Goal: Task Accomplishment & Management: Use online tool/utility

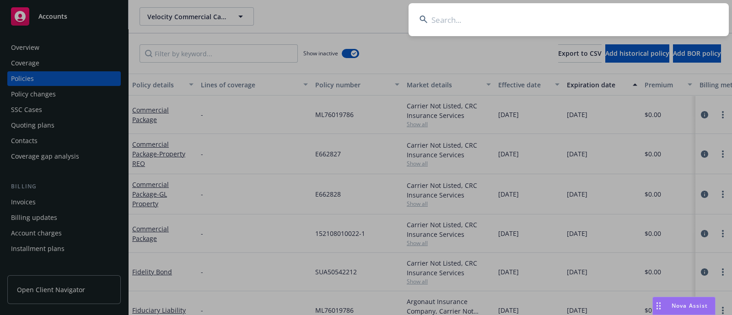
click at [553, 18] on input at bounding box center [568, 19] width 320 height 33
type input "Bright Springs Foods"
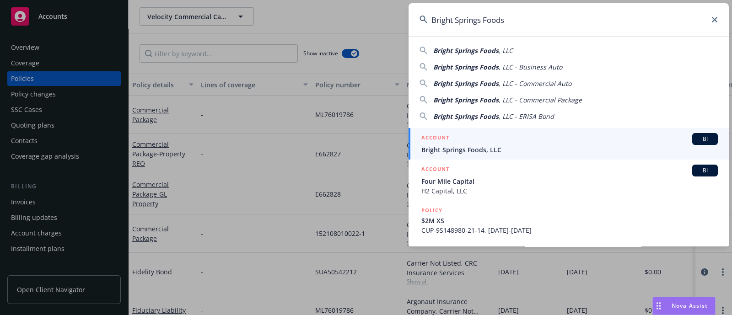
click at [505, 133] on div "ACCOUNT BI" at bounding box center [569, 139] width 296 height 12
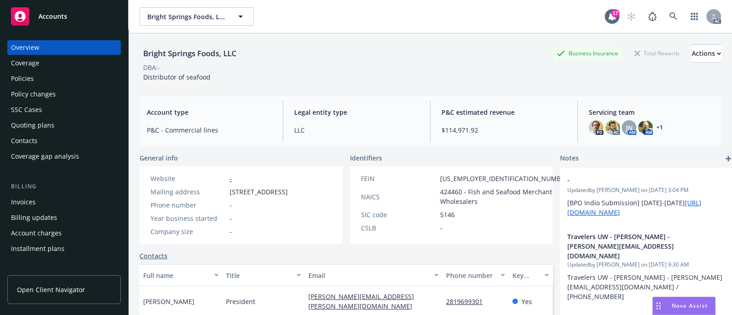
click at [40, 75] on div "Policies" at bounding box center [64, 78] width 106 height 15
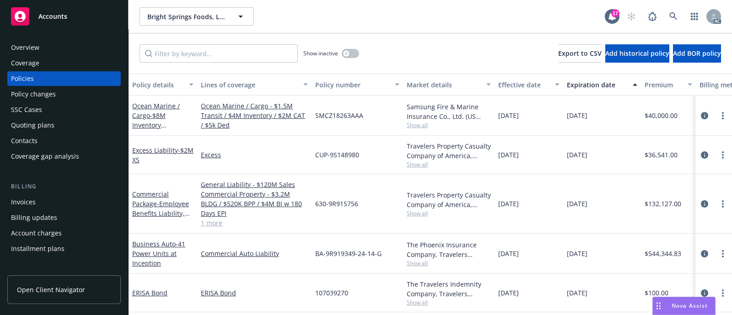
scroll to position [5, 0]
click at [155, 250] on span "- 41 Power Units at Inception" at bounding box center [158, 254] width 53 height 28
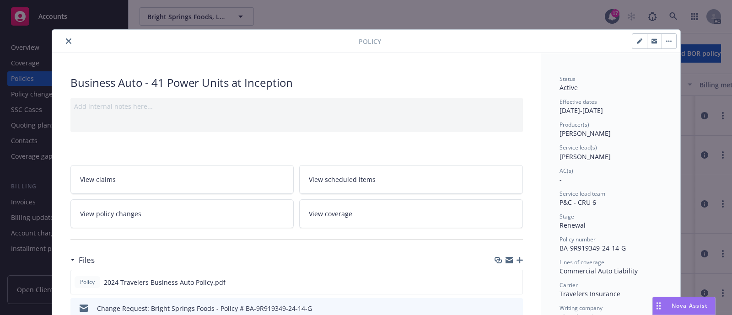
click at [129, 209] on span "View policy changes" at bounding box center [110, 214] width 61 height 10
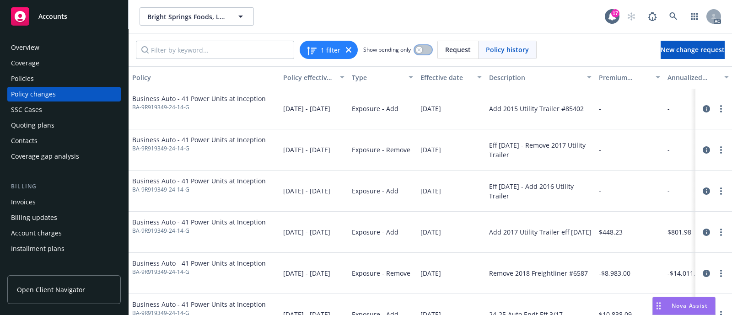
click at [422, 53] on button "button" at bounding box center [422, 49] width 17 height 9
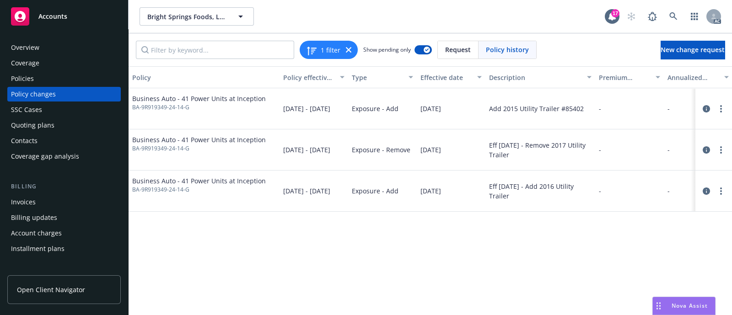
click at [145, 107] on span "BA-9R919349-24-14-G" at bounding box center [199, 107] width 134 height 8
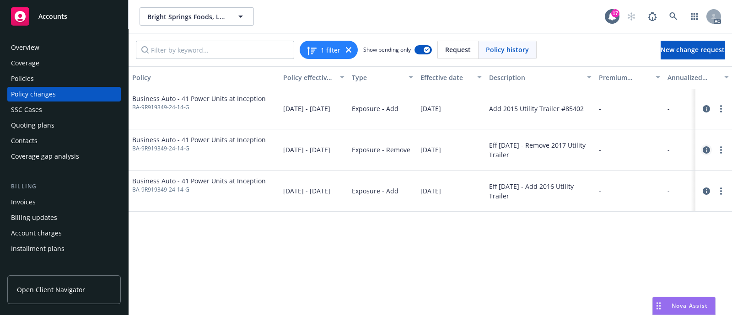
click at [705, 150] on icon "circleInformation" at bounding box center [706, 149] width 7 height 7
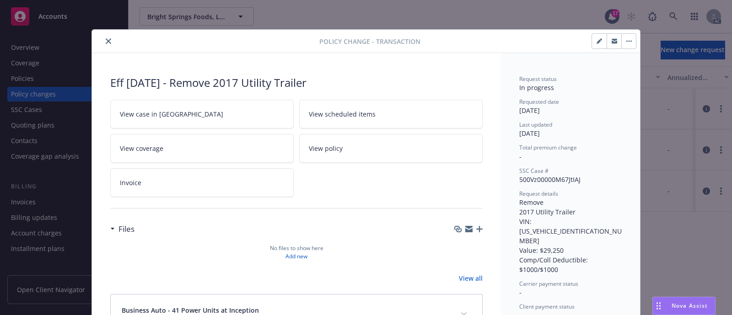
scroll to position [27, 0]
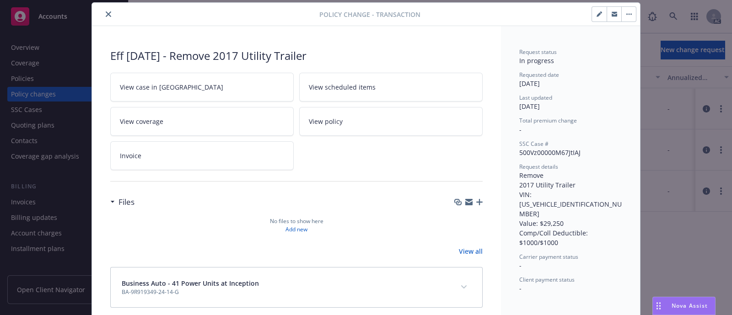
click at [466, 248] on link "View all" at bounding box center [471, 252] width 24 height 10
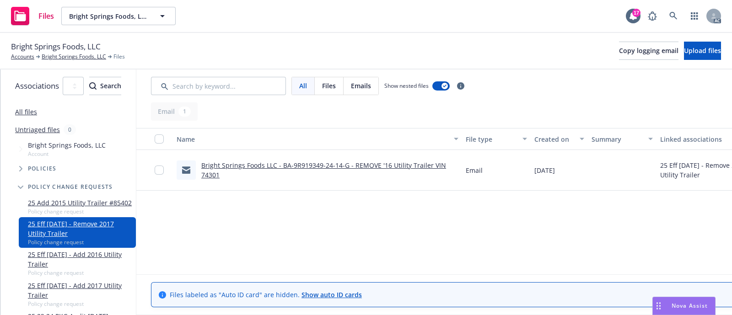
click at [295, 161] on link "Bright Springs Foods LLC - BA-9R919349-24-14-G - REMOVE '16 Utility Trailer VIN…" at bounding box center [323, 170] width 245 height 18
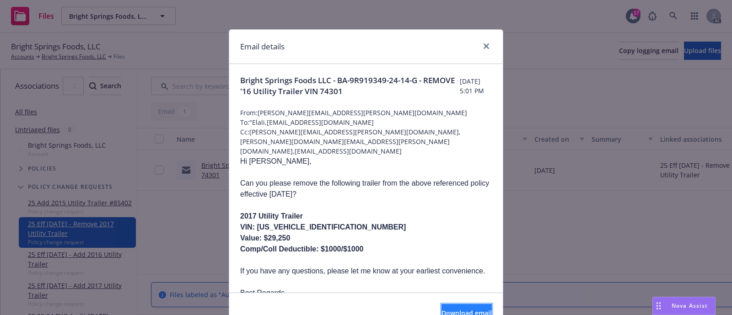
click at [441, 307] on button "Download email" at bounding box center [466, 313] width 50 height 18
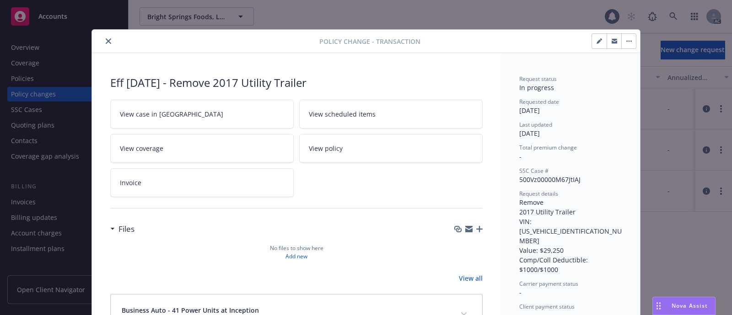
scroll to position [27, 0]
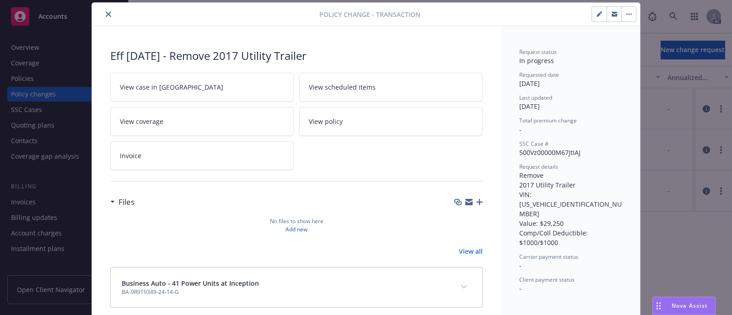
click at [106, 12] on icon "close" at bounding box center [108, 13] width 5 height 5
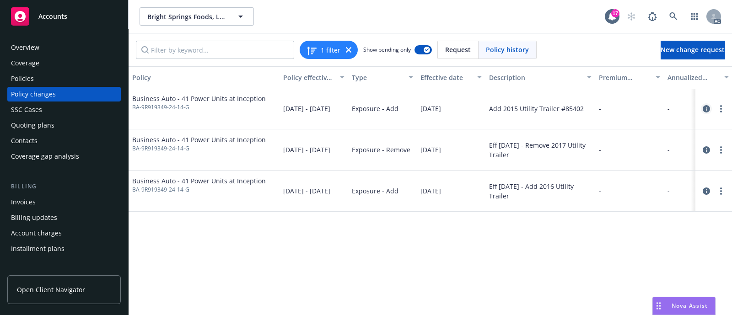
click at [706, 107] on icon "circleInformation" at bounding box center [706, 108] width 7 height 7
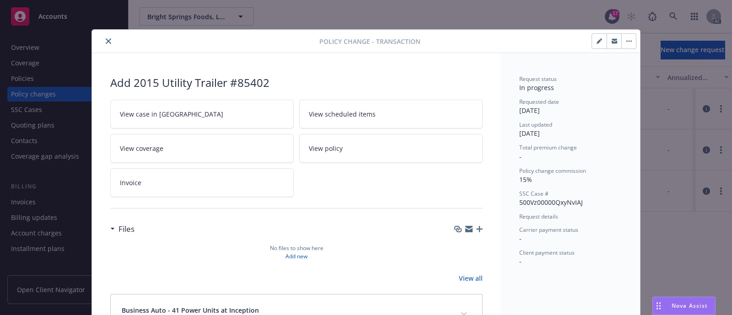
scroll to position [70, 0]
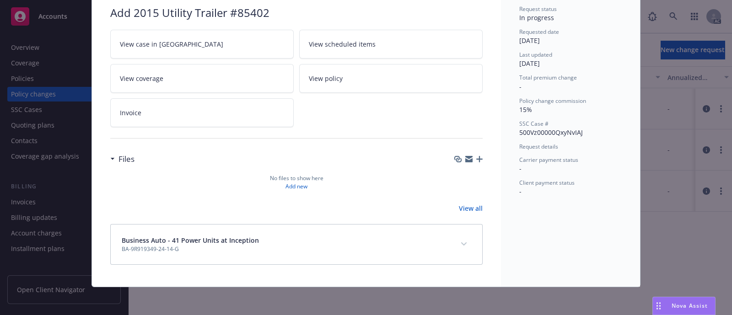
click at [462, 205] on link "View all" at bounding box center [471, 209] width 24 height 10
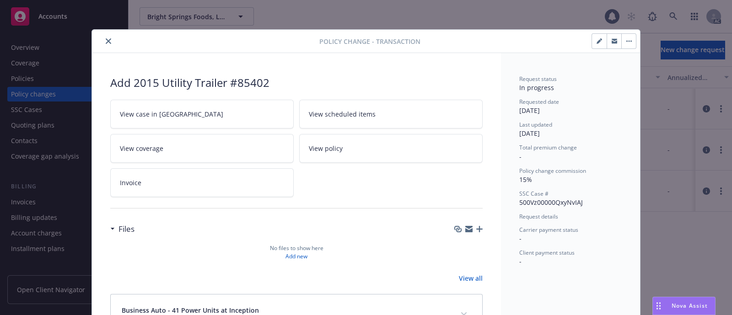
scroll to position [27, 0]
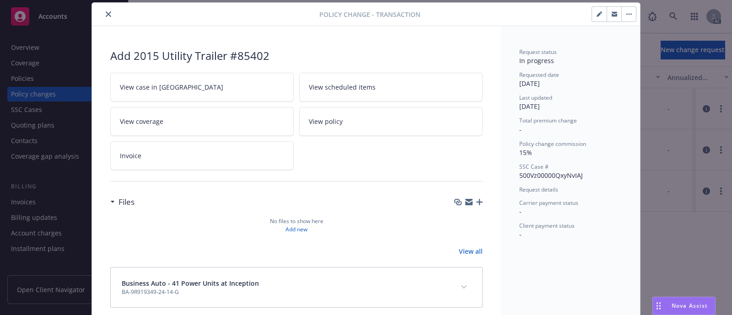
click at [236, 56] on div "Add 2015 Utility Trailer #85402" at bounding box center [296, 56] width 372 height 16
copy div "85402"
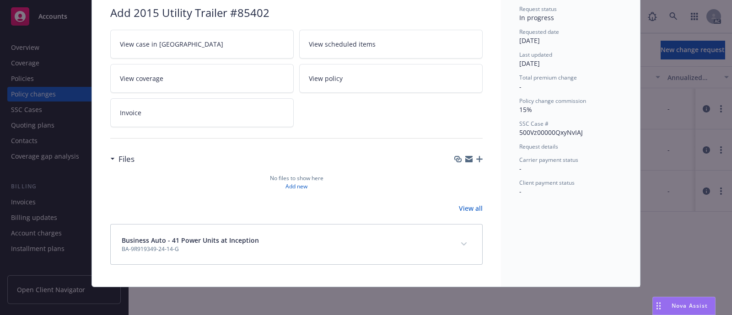
click at [265, 250] on div "Business Auto - 41 Power Units at Inception BA-9R919349-24-14-G" at bounding box center [286, 245] width 328 height 18
click at [458, 245] on button "expand content" at bounding box center [463, 244] width 15 height 15
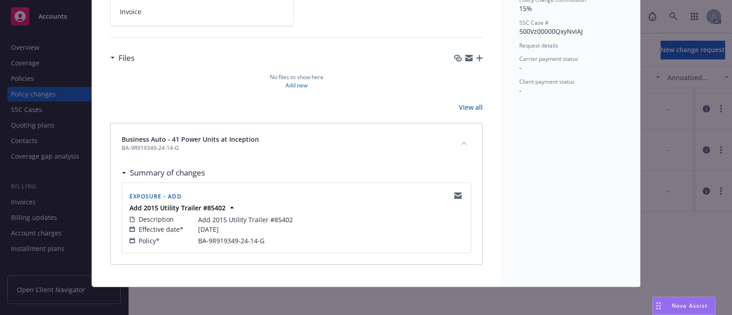
scroll to position [0, 0]
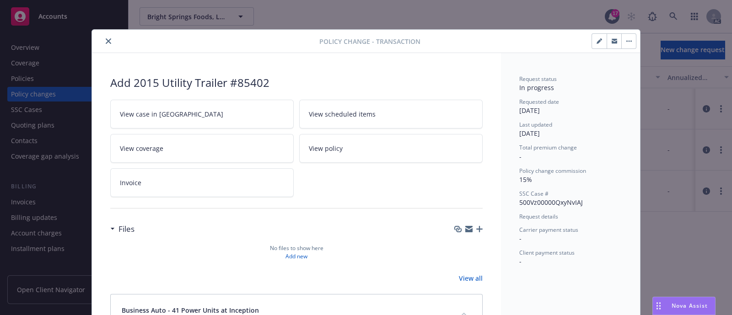
click at [106, 40] on icon "close" at bounding box center [108, 40] width 5 height 5
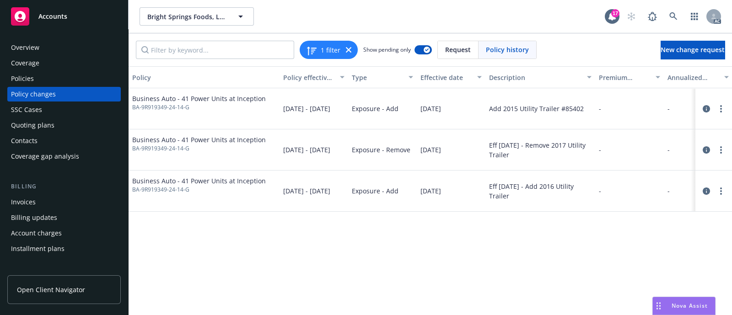
scroll to position [67, 0]
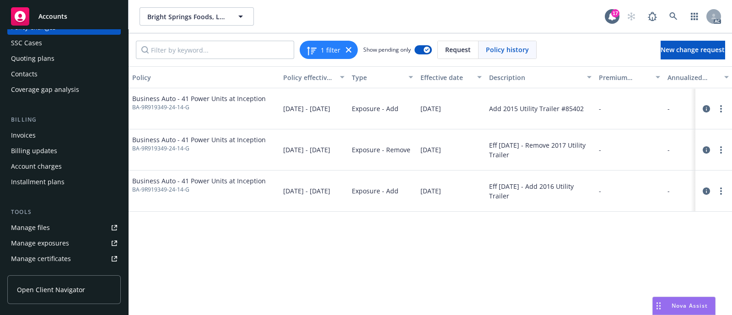
click at [38, 223] on div "Manage files" at bounding box center [30, 227] width 39 height 15
click at [40, 248] on div "Manage exposures" at bounding box center [40, 243] width 58 height 15
click at [703, 150] on icon "circleInformation" at bounding box center [706, 149] width 7 height 7
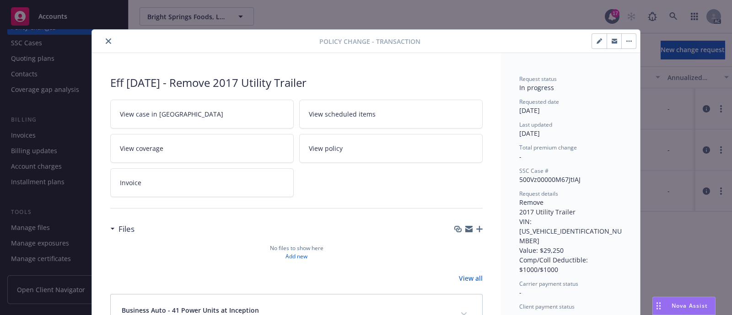
click at [103, 42] on button "close" at bounding box center [108, 41] width 11 height 11
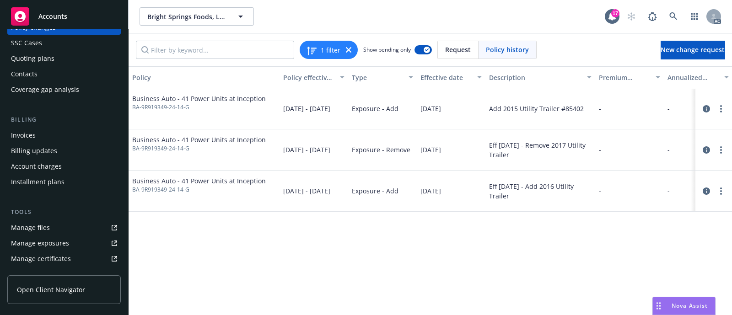
click at [455, 143] on div "[DATE]" at bounding box center [451, 149] width 69 height 41
click at [717, 150] on link "more" at bounding box center [720, 150] width 11 height 11
click at [518, 152] on div "Eff [DATE] - Remove 2017 Utility Trailer" at bounding box center [540, 149] width 102 height 19
click at [707, 149] on icon "circleInformation" at bounding box center [706, 149] width 7 height 7
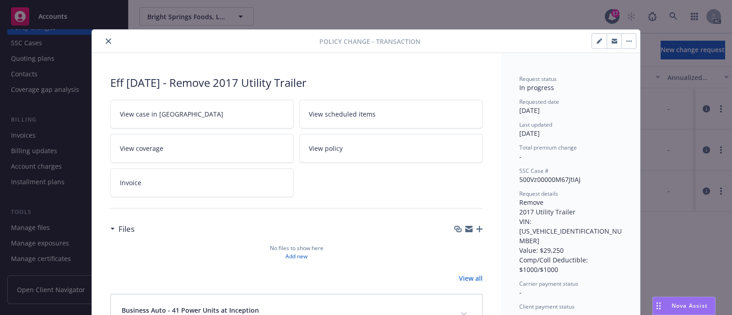
scroll to position [27, 0]
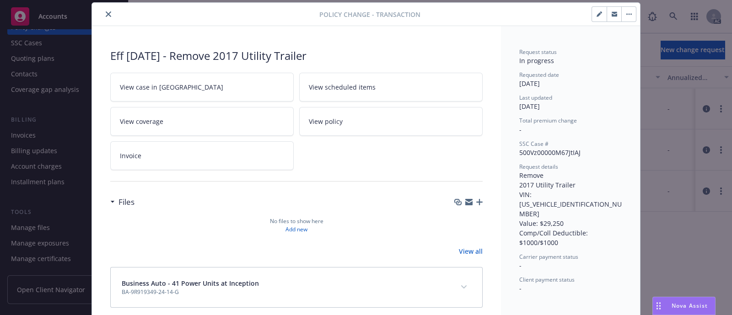
click at [106, 14] on icon "close" at bounding box center [108, 13] width 5 height 5
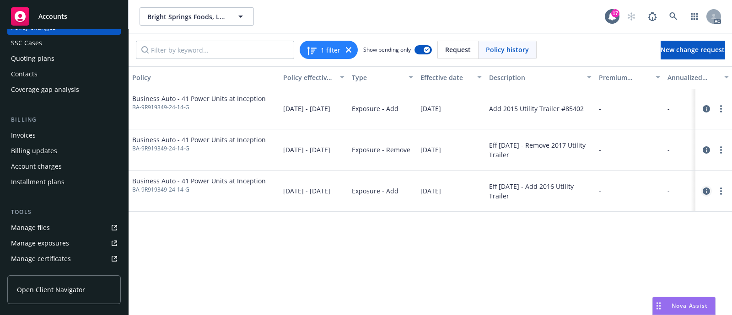
click at [704, 191] on icon "circleInformation" at bounding box center [706, 191] width 7 height 7
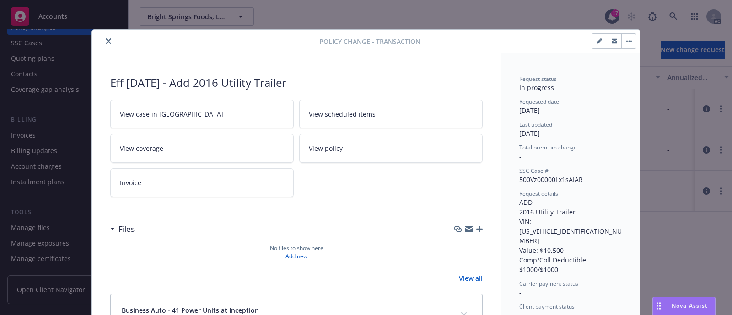
scroll to position [5, 0]
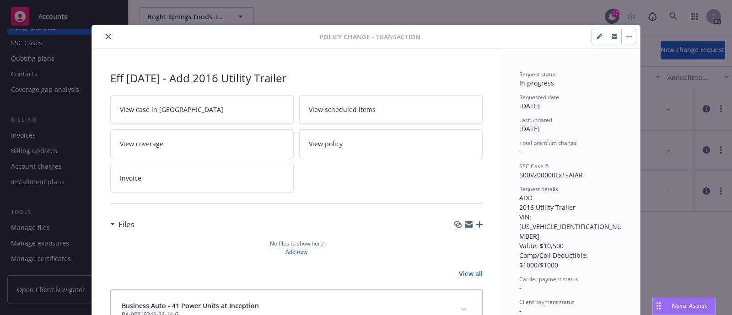
click at [465, 272] on link "View all" at bounding box center [471, 274] width 24 height 10
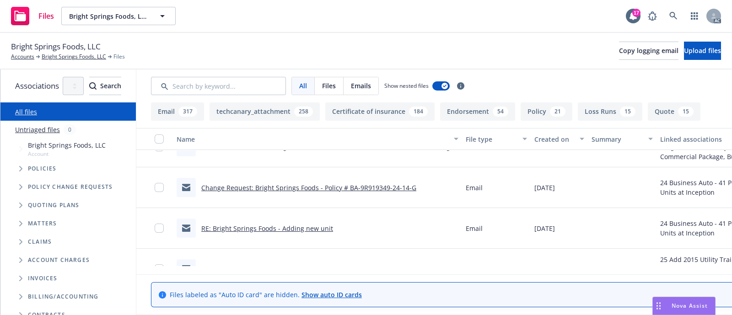
scroll to position [64, 0]
click at [318, 185] on link "Change Request: Bright Springs Foods - Policy # BA-9R919349-24-14-G" at bounding box center [308, 187] width 215 height 9
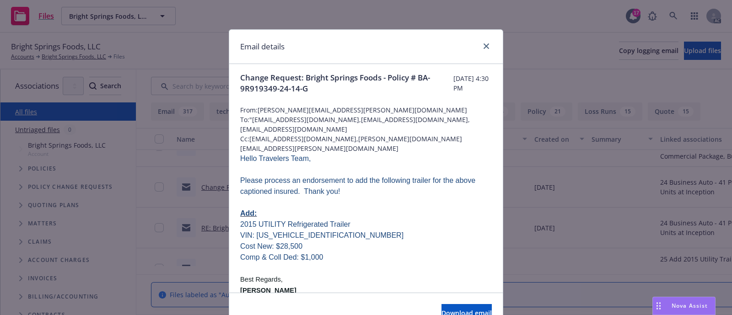
scroll to position [0, 0]
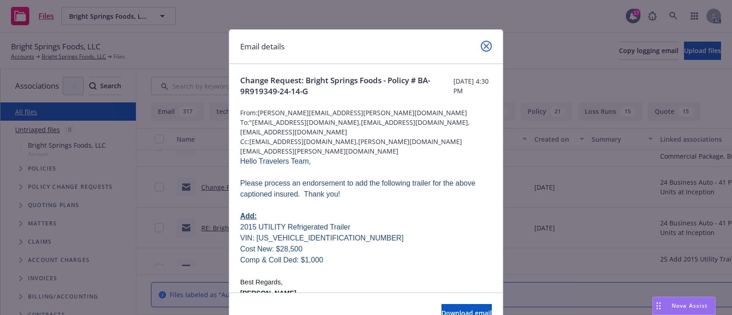
click at [483, 47] on icon "close" at bounding box center [485, 45] width 5 height 5
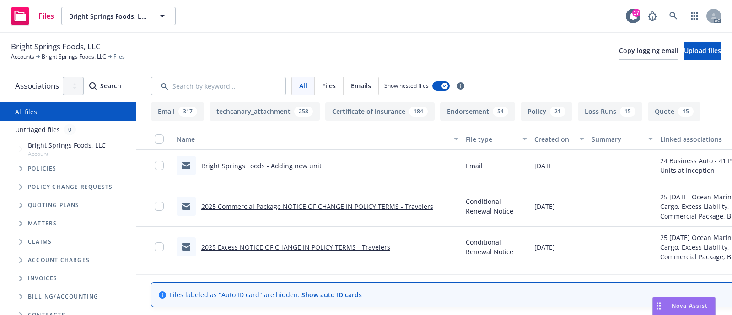
scroll to position [207, 0]
click at [314, 161] on link "Bright Springs Foods - Adding new unit" at bounding box center [261, 165] width 120 height 9
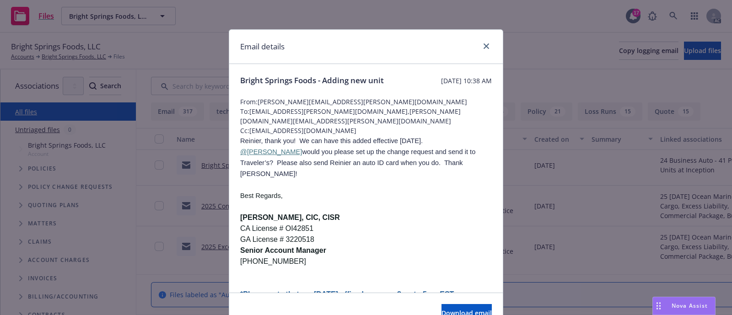
scroll to position [23, 0]
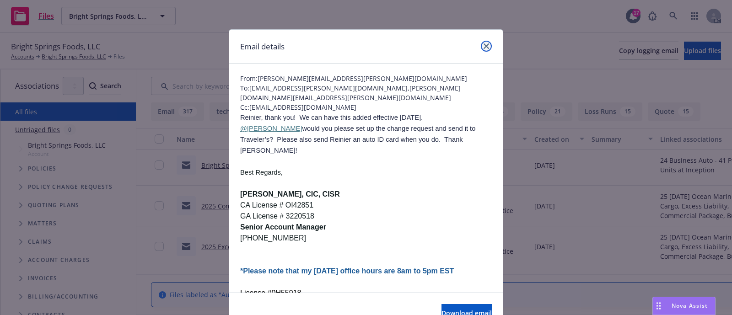
click at [483, 48] on icon "close" at bounding box center [485, 45] width 5 height 5
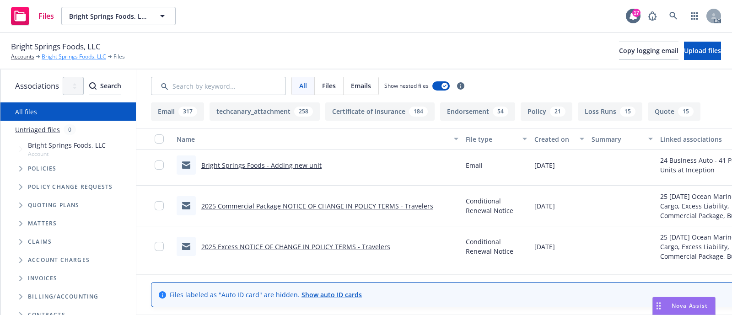
click at [77, 56] on link "Bright Springs Foods, LLC" at bounding box center [74, 57] width 64 height 8
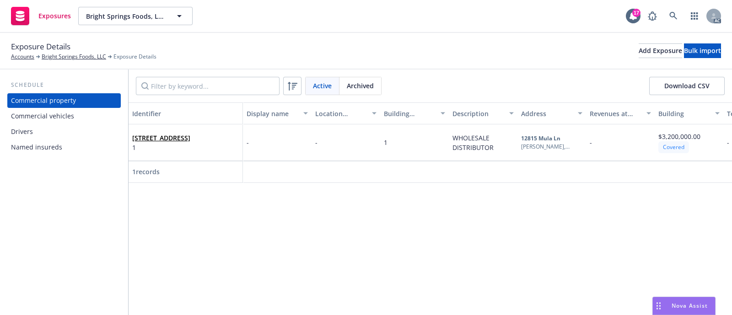
click at [56, 117] on div "Commercial vehicles" at bounding box center [42, 116] width 63 height 15
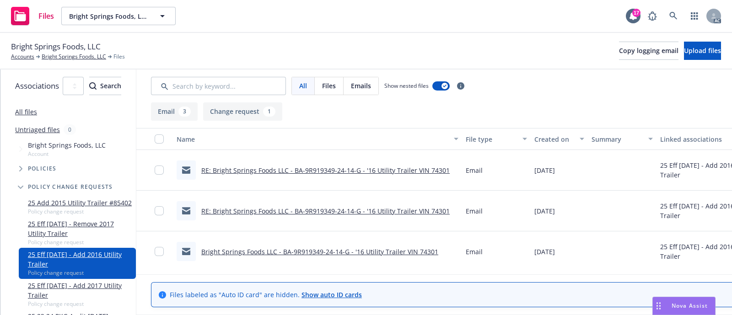
click at [377, 169] on link "RE: Bright Springs Foods LLC - BA-9R919349-24-14-G - '16 Utility Trailer VIN 74…" at bounding box center [325, 170] width 248 height 9
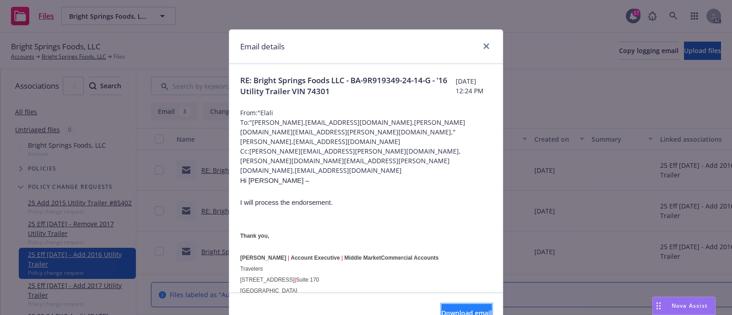
click at [441, 309] on span "Download email" at bounding box center [466, 313] width 50 height 9
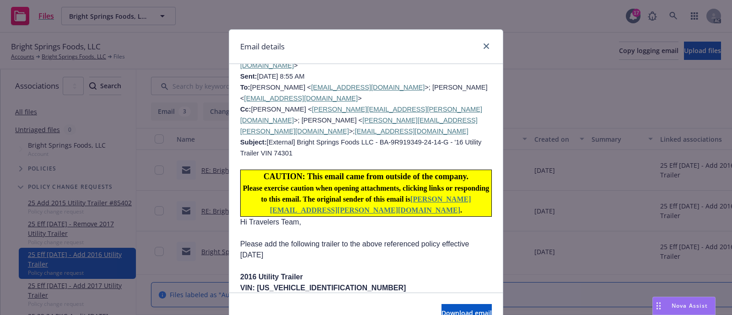
scroll to position [937, 0]
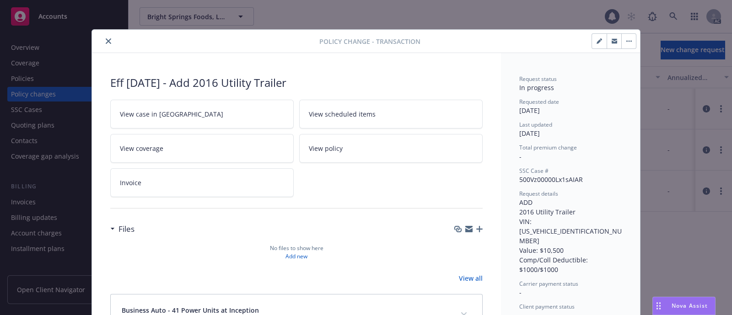
scroll to position [27, 0]
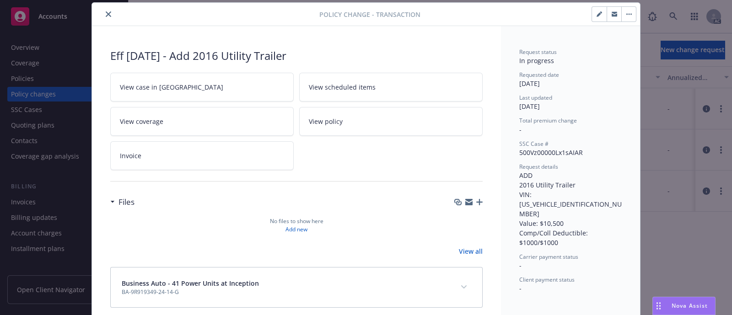
click at [106, 13] on icon "close" at bounding box center [108, 13] width 5 height 5
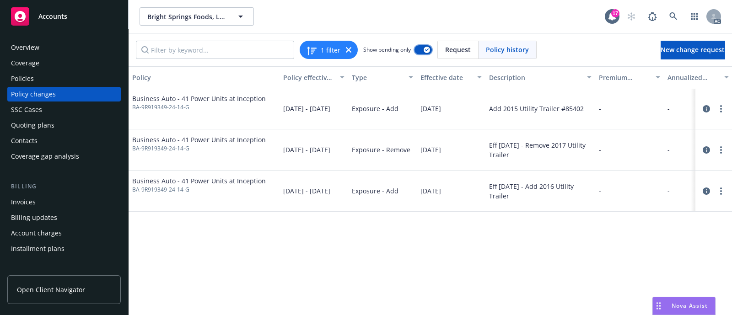
click at [424, 48] on div "button" at bounding box center [427, 50] width 6 height 6
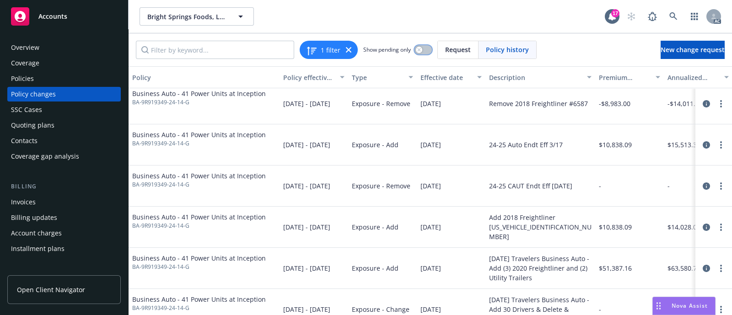
scroll to position [170, 0]
click at [403, 16] on div "Bright Springs Foods, LLC Bright Springs Foods, LLC" at bounding box center [372, 16] width 465 height 18
click at [424, 49] on button "button" at bounding box center [422, 49] width 17 height 9
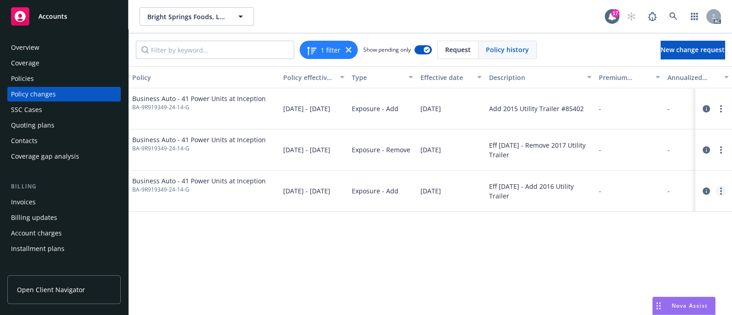
click at [719, 190] on link "more" at bounding box center [720, 191] width 11 height 11
click at [492, 238] on div "Policy Policy effective dates Type Effective date Description Premium change An…" at bounding box center [430, 190] width 603 height 249
click at [720, 188] on circle "more" at bounding box center [721, 189] width 2 height 2
click at [322, 256] on div "Policy Policy effective dates Type Effective date Description Premium change An…" at bounding box center [430, 190] width 603 height 249
click at [704, 189] on icon "circleInformation" at bounding box center [706, 191] width 7 height 7
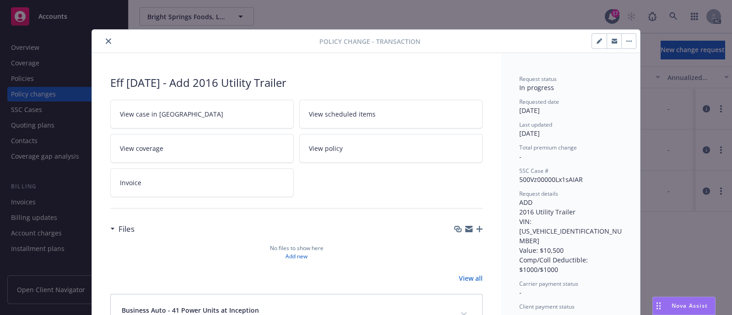
scroll to position [27, 0]
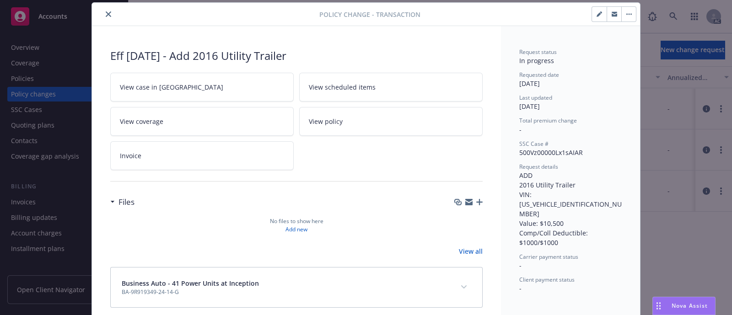
click at [621, 11] on button "button" at bounding box center [628, 14] width 15 height 15
click at [183, 94] on link "View case in [GEOGRAPHIC_DATA]" at bounding box center [201, 87] width 183 height 29
click at [106, 15] on icon "close" at bounding box center [108, 13] width 5 height 5
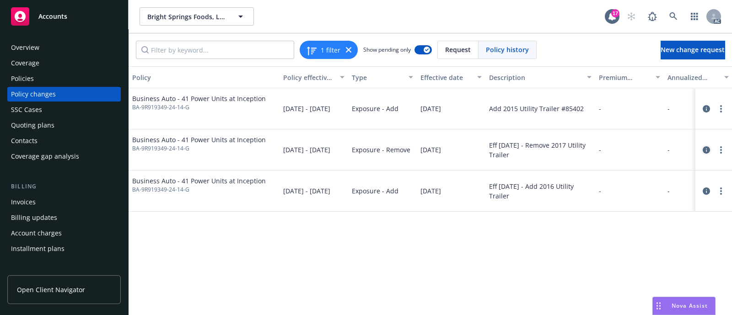
click at [704, 149] on icon "circleInformation" at bounding box center [706, 149] width 7 height 7
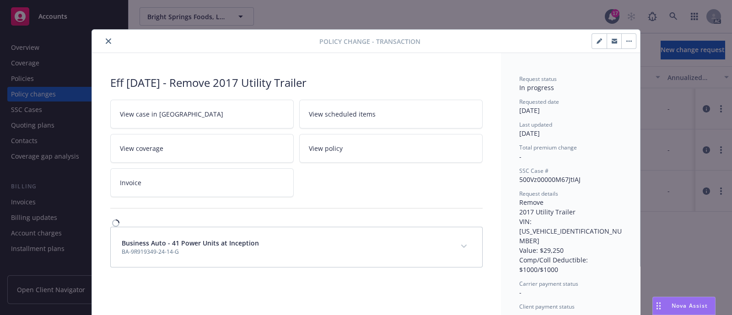
scroll to position [5, 0]
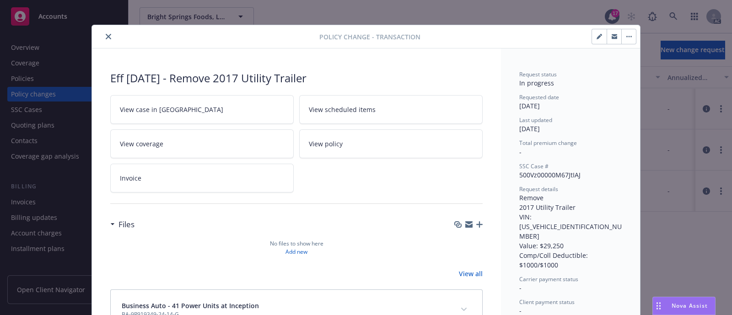
click at [176, 120] on link "View case in SSC" at bounding box center [201, 109] width 183 height 29
click at [103, 37] on button "close" at bounding box center [108, 36] width 11 height 11
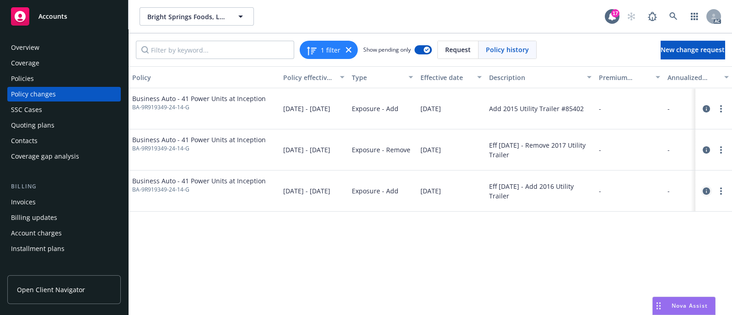
click at [704, 188] on icon "circleInformation" at bounding box center [706, 191] width 7 height 7
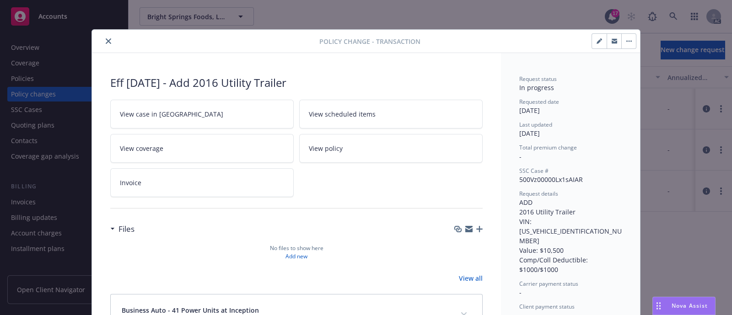
click at [596, 42] on icon "button" at bounding box center [598, 41] width 5 height 5
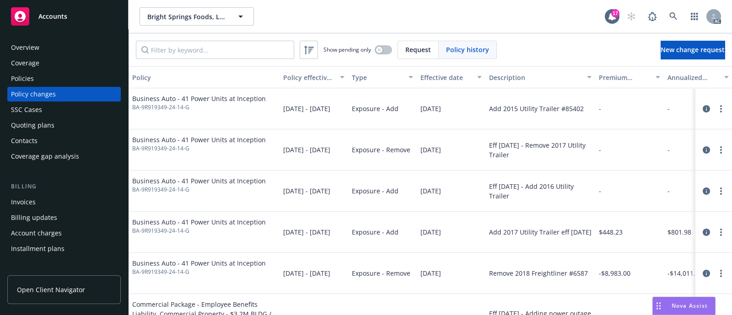
click at [386, 44] on div "Show pending only" at bounding box center [357, 50] width 69 height 18
click at [385, 49] on button "button" at bounding box center [383, 49] width 17 height 9
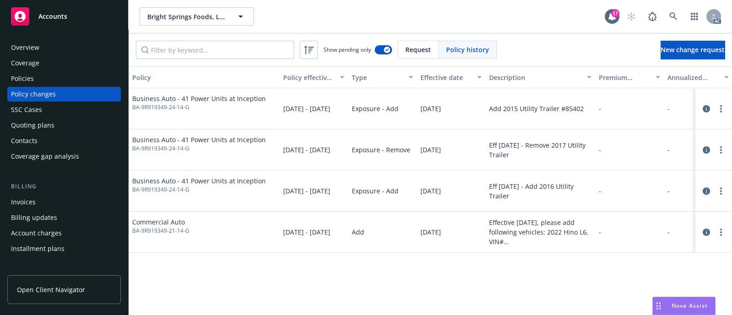
click at [704, 191] on icon "circleInformation" at bounding box center [706, 191] width 7 height 7
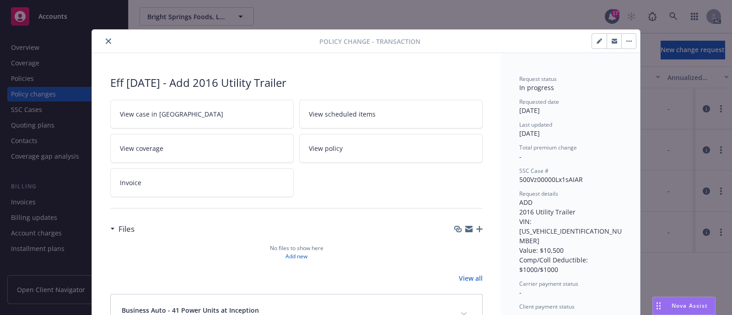
scroll to position [27, 0]
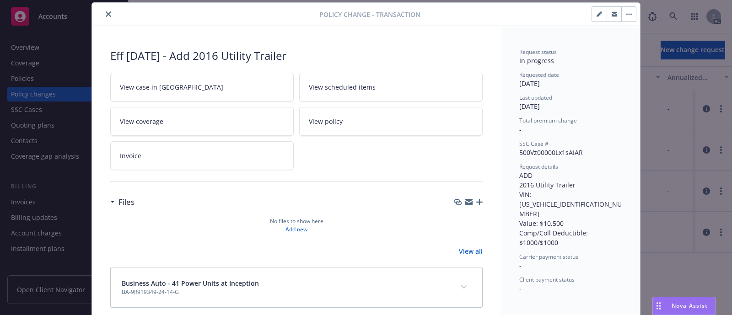
click at [596, 16] on icon "button" at bounding box center [598, 13] width 5 height 5
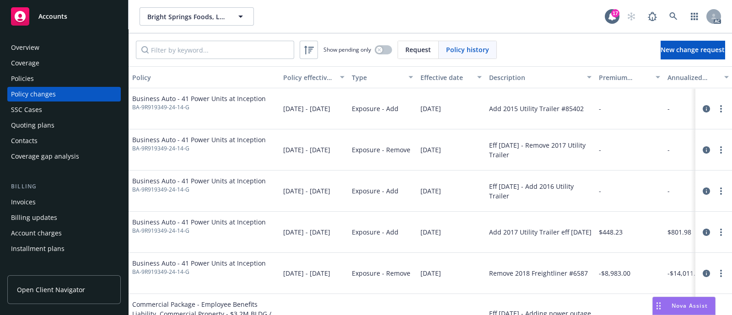
click at [385, 44] on div "Show pending only" at bounding box center [357, 50] width 69 height 18
click at [385, 47] on button "button" at bounding box center [383, 49] width 17 height 9
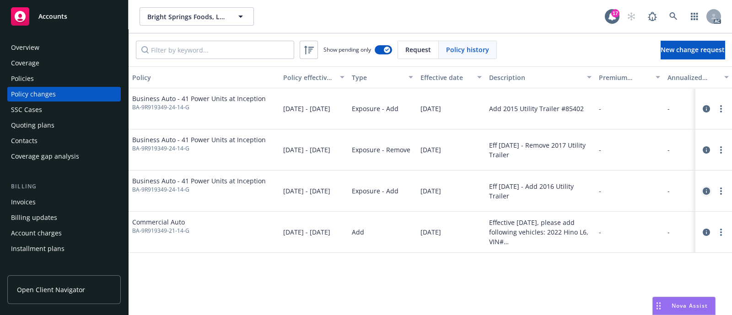
click at [704, 189] on icon "circleInformation" at bounding box center [706, 191] width 7 height 7
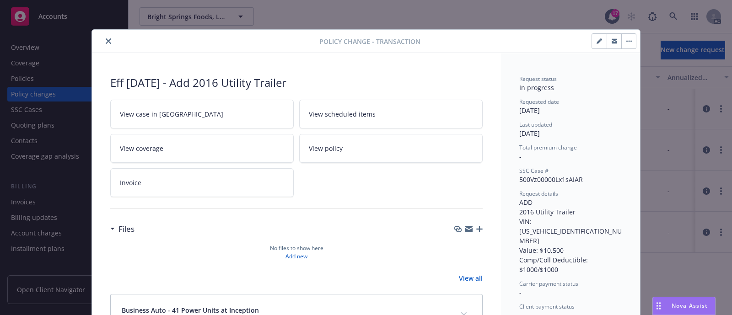
scroll to position [27, 0]
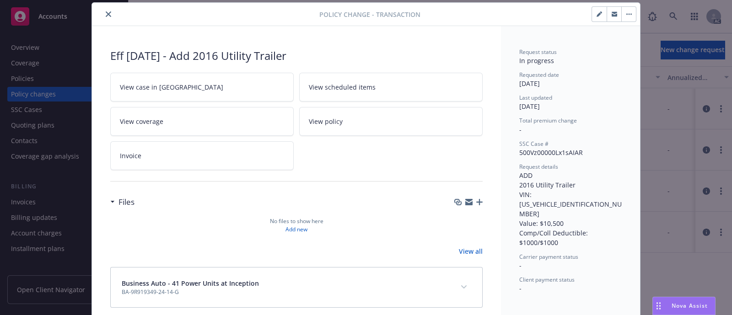
click at [596, 12] on icon "button" at bounding box center [598, 13] width 5 height 5
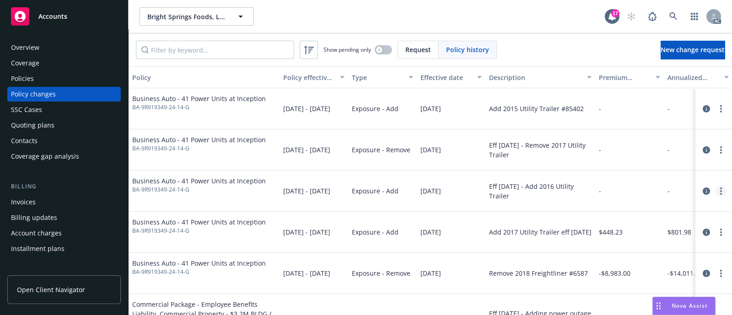
click at [720, 192] on icon "more" at bounding box center [721, 191] width 2 height 7
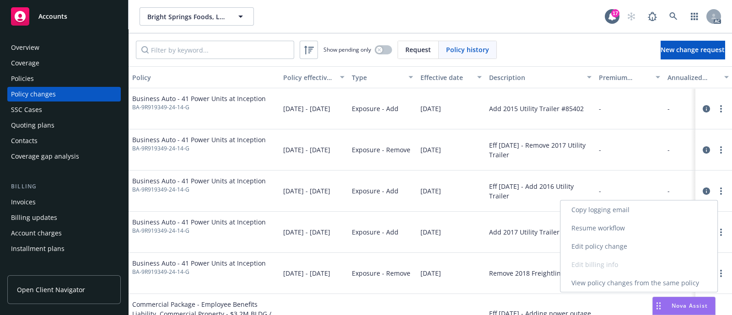
click at [603, 243] on link "Edit policy change" at bounding box center [638, 246] width 157 height 18
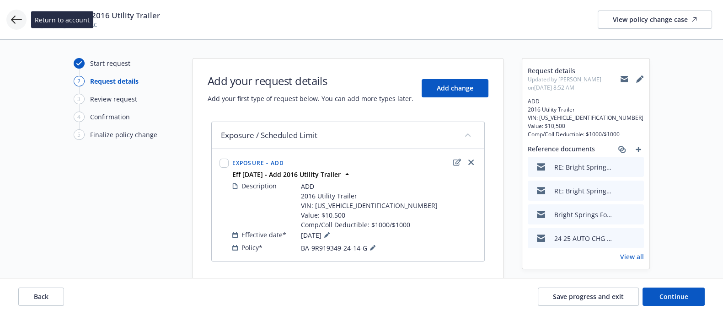
click at [14, 20] on icon at bounding box center [16, 20] width 11 height 8
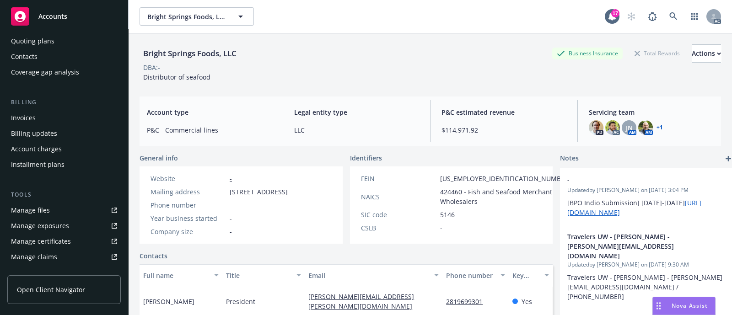
scroll to position [85, 0]
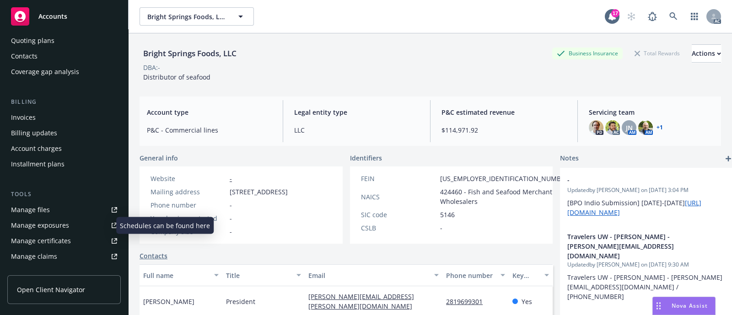
click at [35, 220] on div "Manage exposures" at bounding box center [40, 225] width 58 height 15
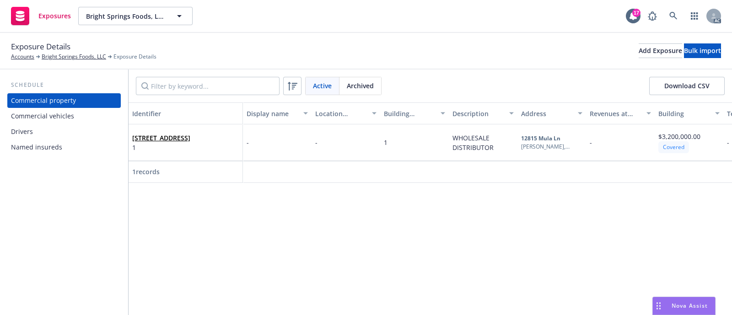
click at [81, 118] on div "Commercial vehicles" at bounding box center [64, 116] width 106 height 15
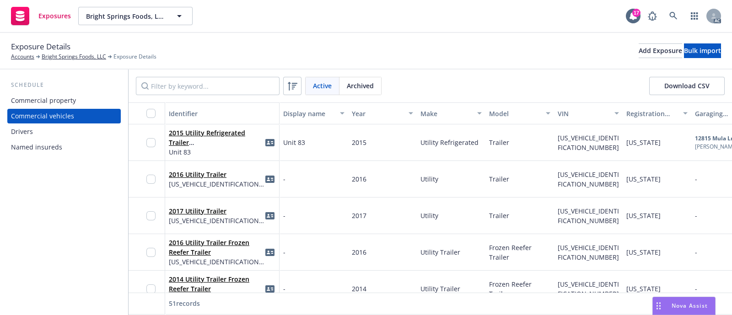
click at [675, 86] on button "Download CSV" at bounding box center [686, 86] width 75 height 18
click at [666, 302] on div "Nova Assist" at bounding box center [689, 306] width 51 height 8
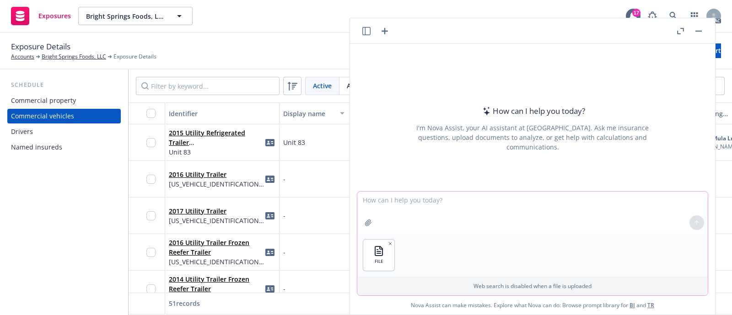
click at [409, 207] on textarea at bounding box center [532, 213] width 350 height 42
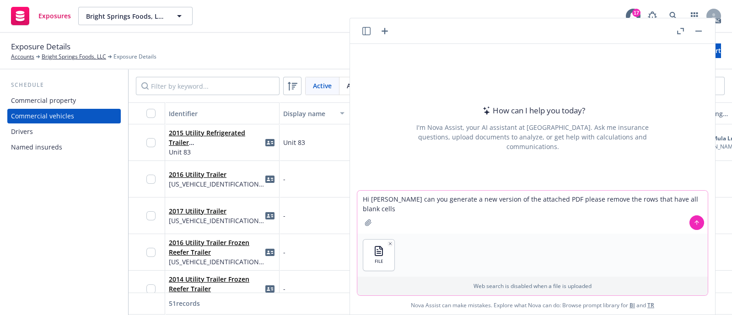
type textarea "Hi Nova can you generate a new version of the attached PDF please remove the ro…"
click at [693, 221] on icon at bounding box center [696, 223] width 6 height 6
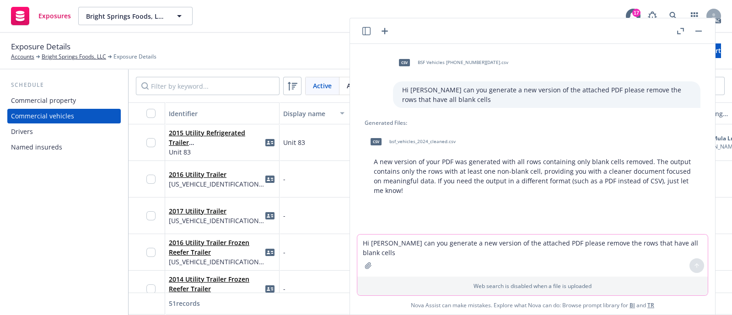
click at [419, 139] on span "bsf_vehicles_2024_cleaned.csv" at bounding box center [422, 142] width 66 height 6
